Goal: Transaction & Acquisition: Purchase product/service

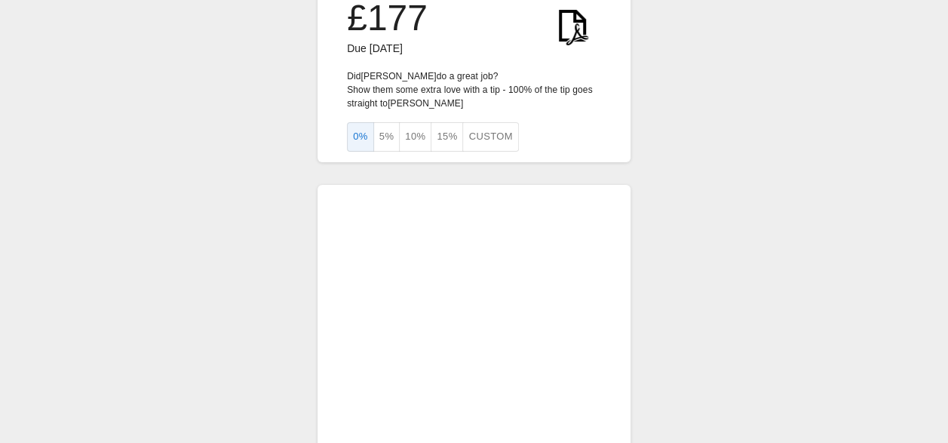
scroll to position [27, 0]
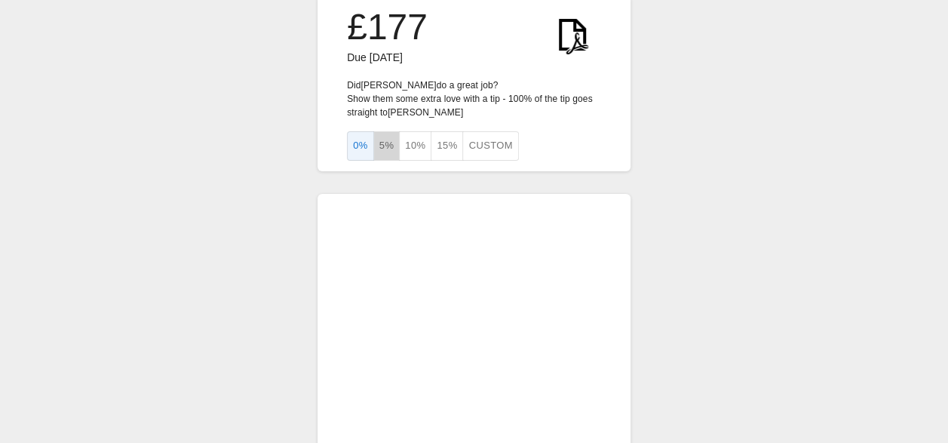
click at [386, 144] on button "5%" at bounding box center [386, 145] width 27 height 29
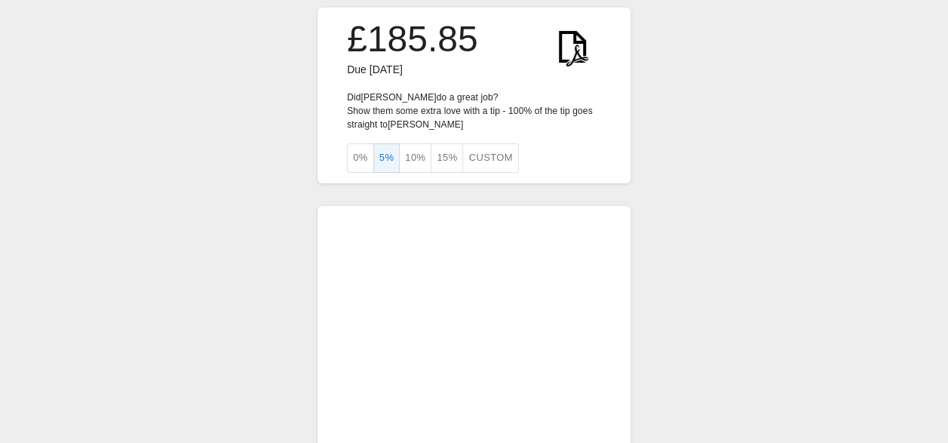
scroll to position [0, 0]
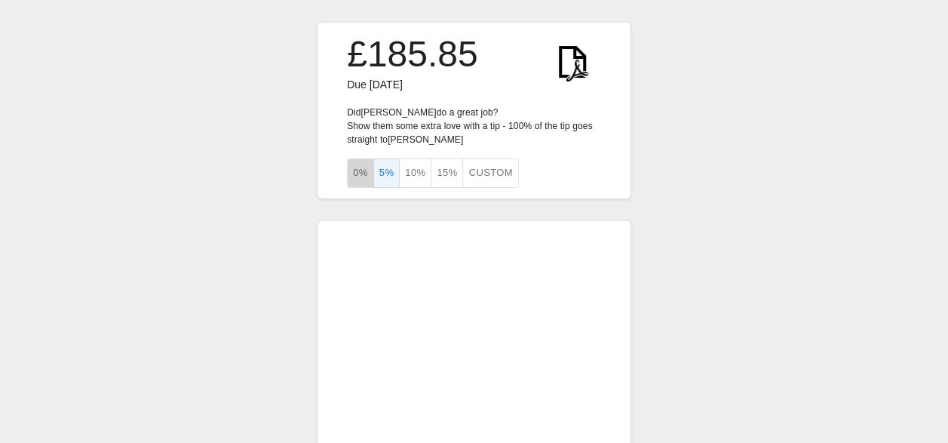
click at [358, 170] on button "0%" at bounding box center [360, 172] width 27 height 29
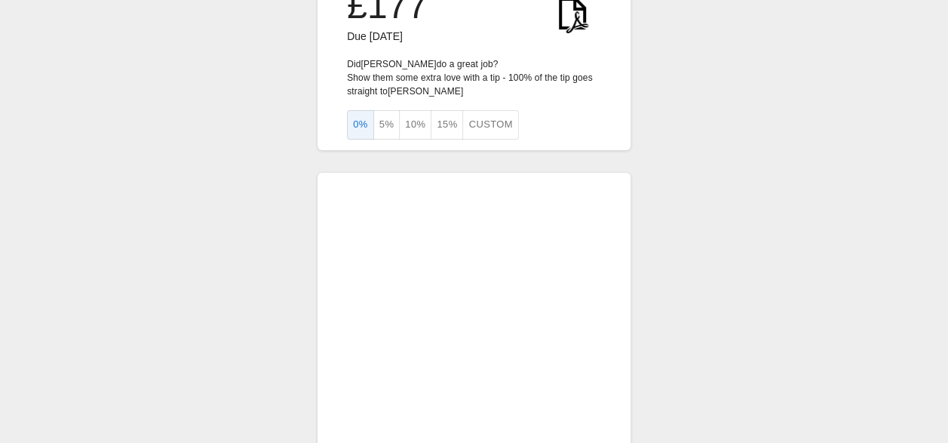
scroll to position [38, 0]
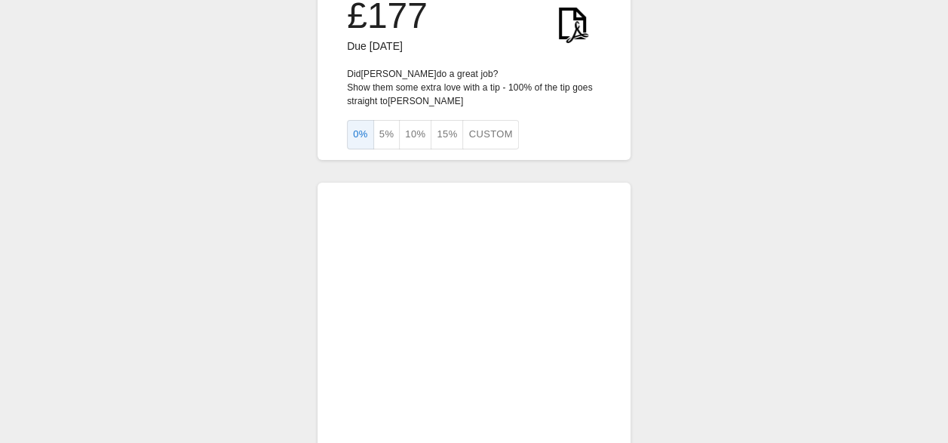
click at [317, 325] on div "£177 Due [DATE] Did [PERSON_NAME] do a great job? Show them some extra love wit…" at bounding box center [474, 283] width 948 height 642
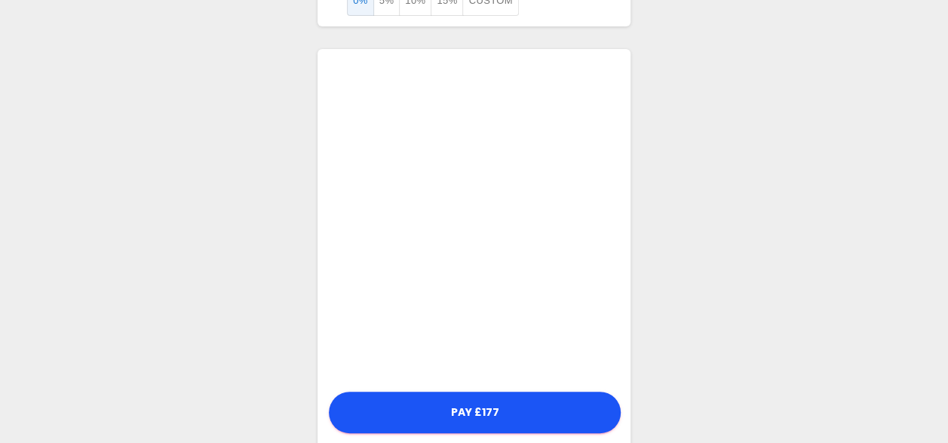
scroll to position [198, 0]
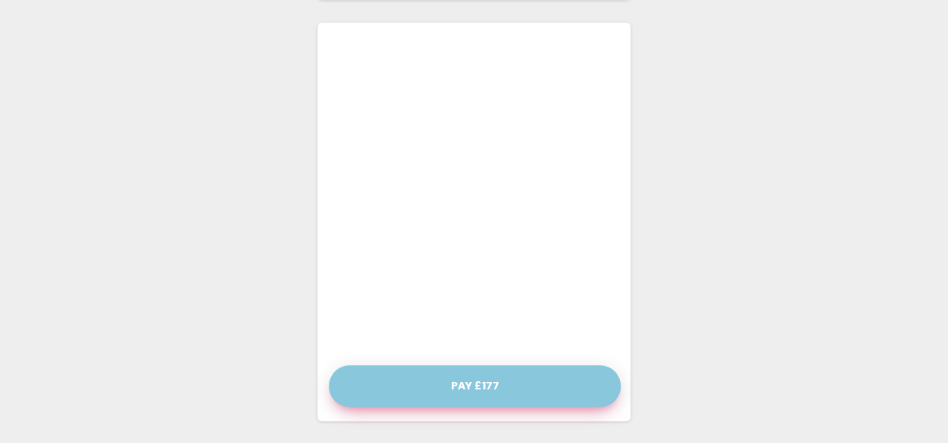
click at [456, 388] on button "Pay £177" at bounding box center [475, 385] width 292 height 41
